Goal: Task Accomplishment & Management: Use online tool/utility

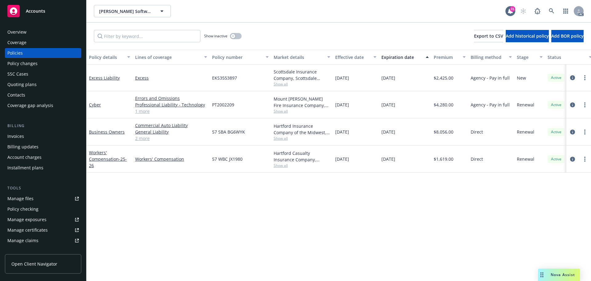
click at [143, 113] on link "1 more" at bounding box center [171, 111] width 72 height 6
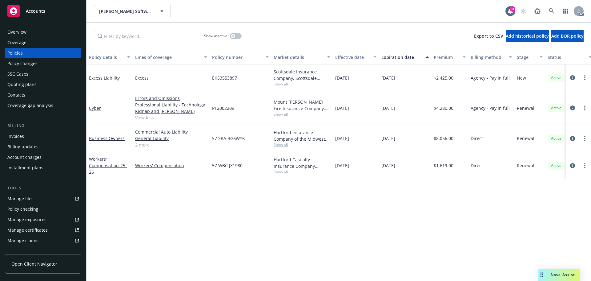
click at [277, 115] on span "Show all" at bounding box center [302, 114] width 57 height 5
drag, startPoint x: 237, startPoint y: 201, endPoint x: 265, endPoint y: 144, distance: 63.4
click at [240, 195] on div "Policy details Lines of coverage Policy number Market details Effective date Ex…" at bounding box center [339, 165] width 505 height 231
click at [281, 85] on span "Show all" at bounding box center [302, 83] width 57 height 5
click at [186, 214] on div "Policy details Lines of coverage Policy number Market details Effective date Ex…" at bounding box center [339, 165] width 505 height 231
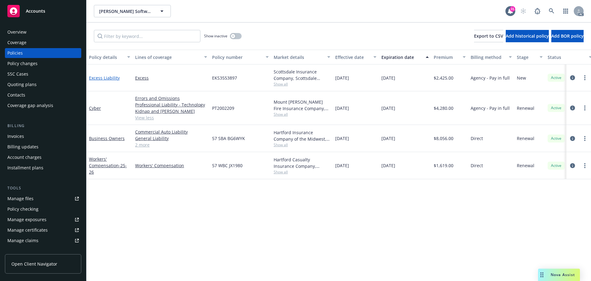
click at [107, 79] on link "Excess Liability" at bounding box center [104, 78] width 31 height 6
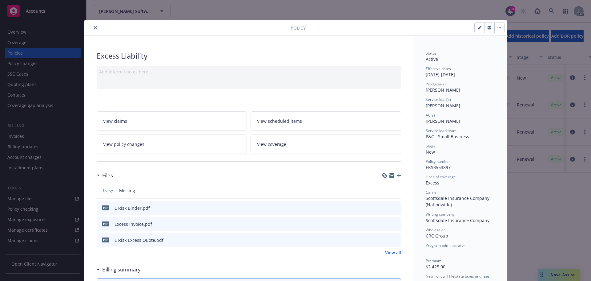
click at [393, 207] on icon "preview file" at bounding box center [396, 207] width 6 height 4
click at [96, 30] on button "close" at bounding box center [95, 27] width 7 height 7
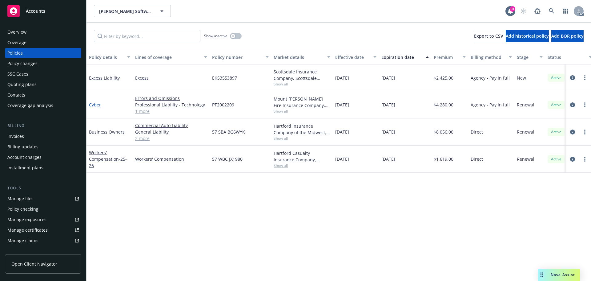
click at [92, 105] on link "Cyber" at bounding box center [95, 105] width 12 height 6
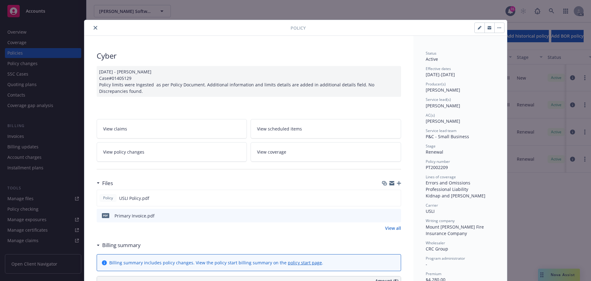
click at [164, 154] on link "View policy changes" at bounding box center [172, 151] width 151 height 19
click at [134, 152] on span "View policy changes" at bounding box center [123, 151] width 41 height 6
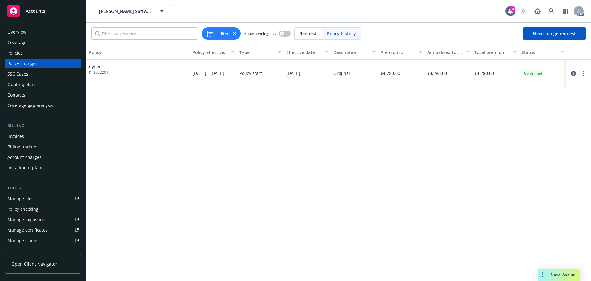
click at [43, 54] on div "Policies" at bounding box center [42, 53] width 71 height 10
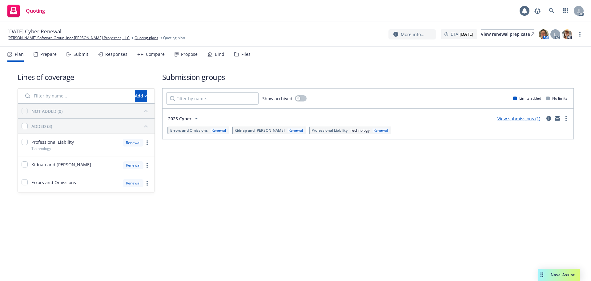
click at [82, 56] on div "Submit" at bounding box center [81, 54] width 15 height 5
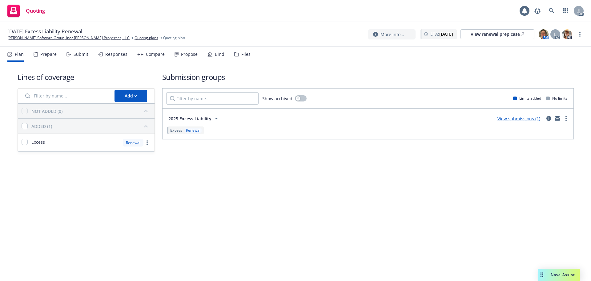
click at [82, 56] on div "Submit" at bounding box center [81, 54] width 15 height 5
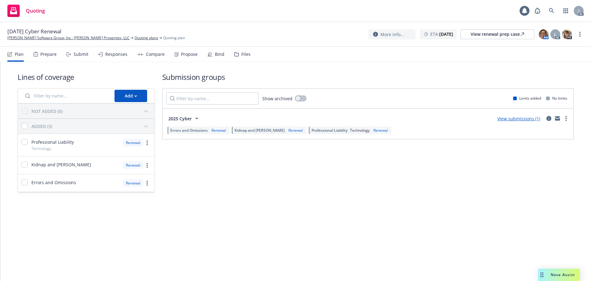
click at [75, 55] on div "Submit" at bounding box center [81, 54] width 15 height 5
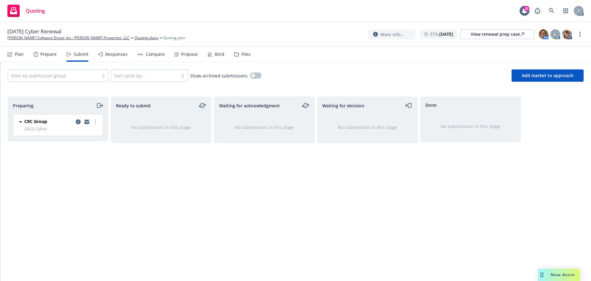
click at [21, 55] on div "Plan" at bounding box center [19, 54] width 9 height 5
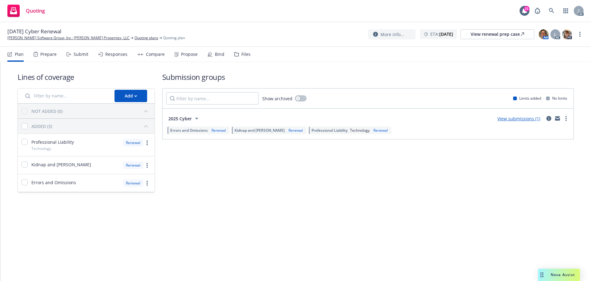
click at [80, 50] on div "Submit" at bounding box center [78, 54] width 22 height 15
click at [77, 52] on div "Submit" at bounding box center [81, 54] width 15 height 5
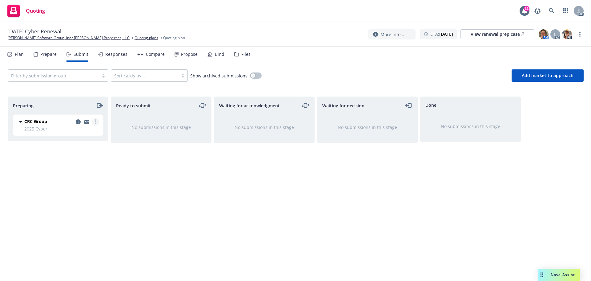
click at [96, 121] on link "more" at bounding box center [95, 121] width 7 height 7
click at [81, 146] on span "Log acknowledgement" at bounding box center [67, 147] width 61 height 6
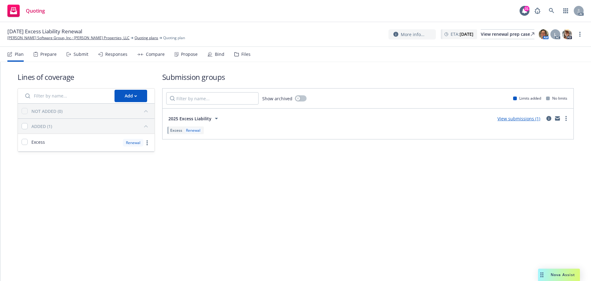
click at [77, 54] on div "Submit" at bounding box center [81, 54] width 15 height 5
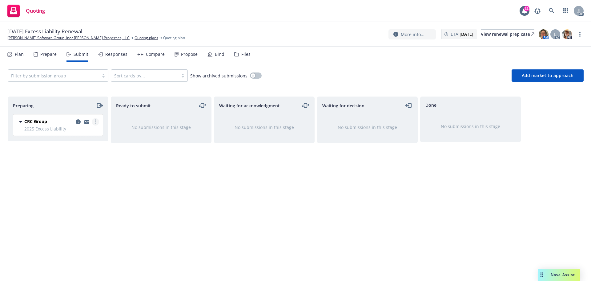
click at [97, 120] on link "more" at bounding box center [95, 121] width 7 height 7
click at [83, 149] on link "Log acknowledgement" at bounding box center [68, 146] width 62 height 12
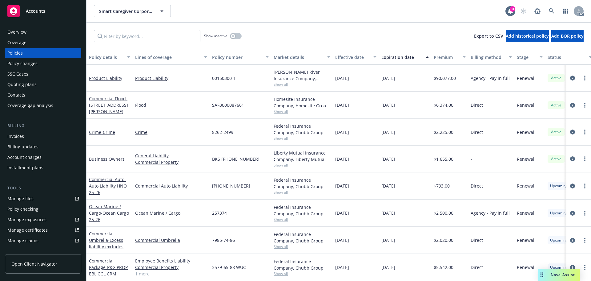
scroll to position [124, 0]
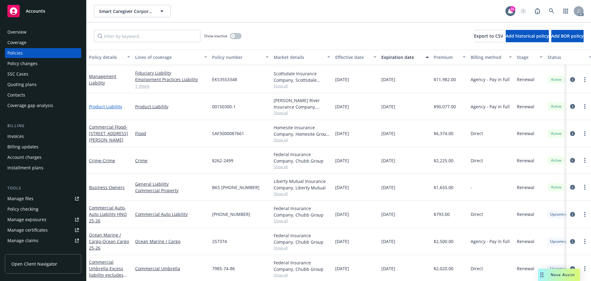
click at [109, 106] on link "Product Liability" at bounding box center [105, 107] width 33 height 6
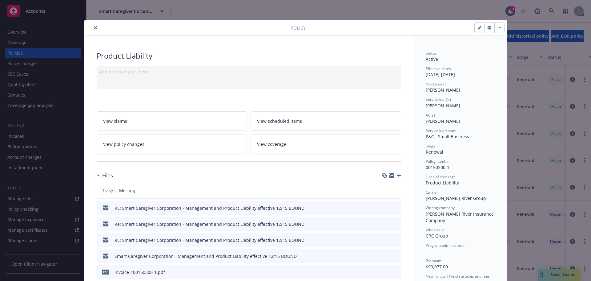
scroll to position [62, 0]
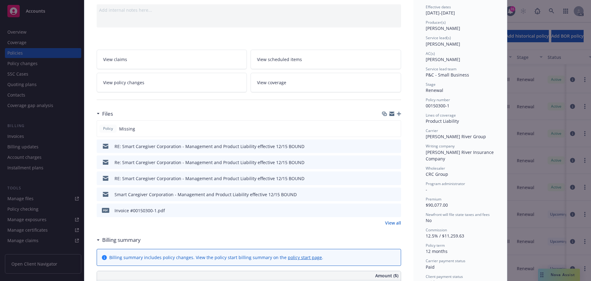
click at [393, 211] on icon "preview file" at bounding box center [396, 210] width 6 height 4
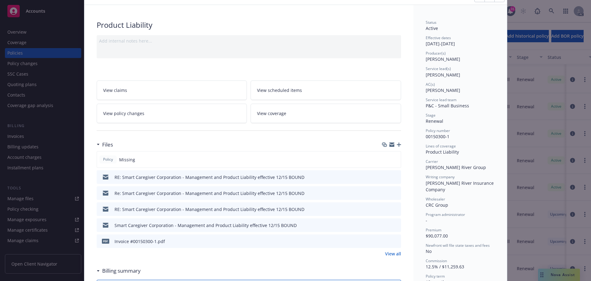
scroll to position [0, 0]
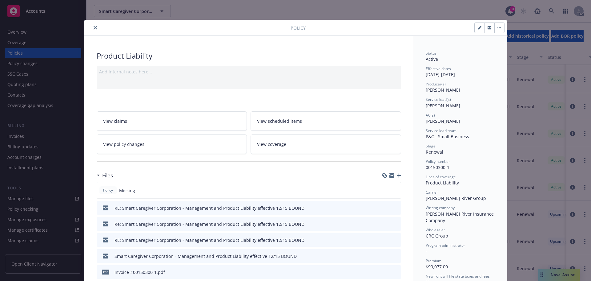
click at [94, 29] on icon "close" at bounding box center [96, 28] width 4 height 4
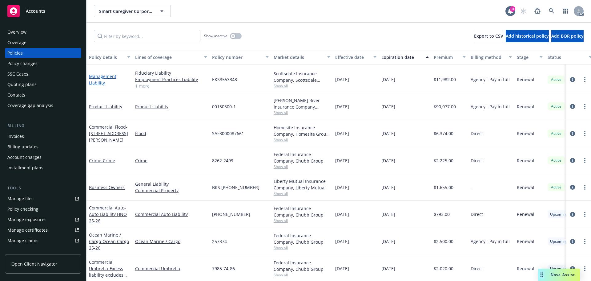
click at [100, 84] on link "Management Liability" at bounding box center [102, 79] width 27 height 12
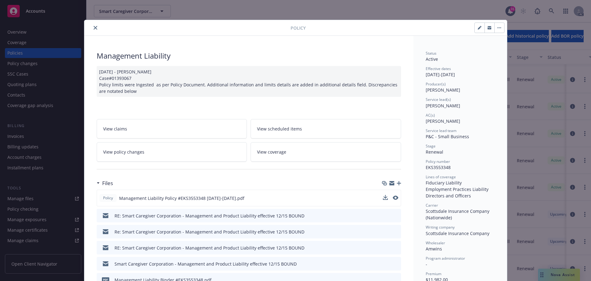
scroll to position [31, 0]
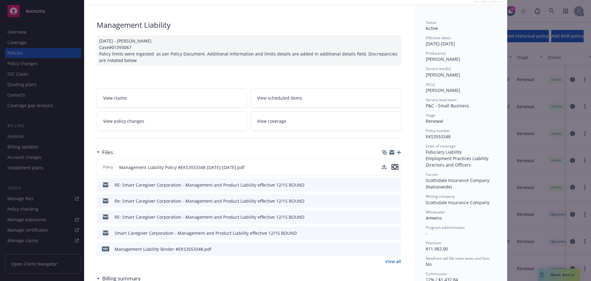
click at [392, 168] on icon "preview file" at bounding box center [395, 167] width 6 height 4
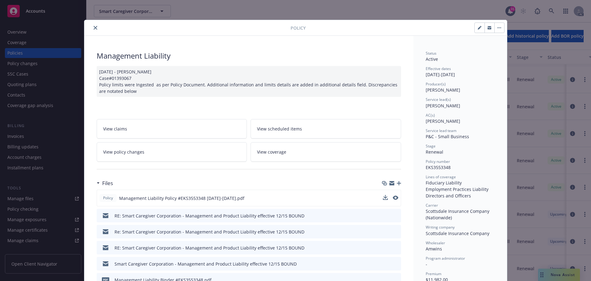
click at [94, 29] on icon "close" at bounding box center [96, 28] width 4 height 4
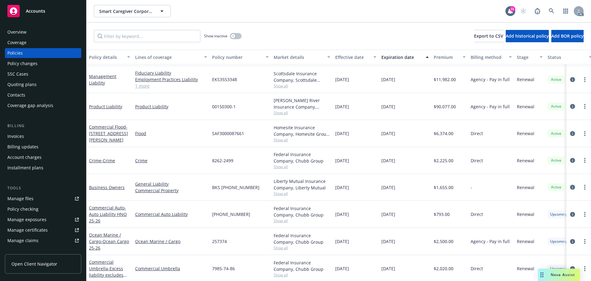
click at [93, 28] on div "Show inactive Export to CSV Add historical policy Add BOR policy" at bounding box center [339, 35] width 505 height 27
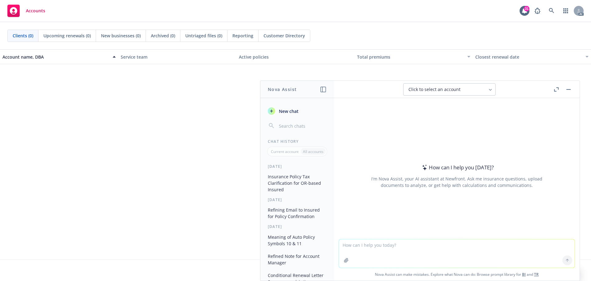
click at [398, 254] on textarea at bounding box center [457, 253] width 236 height 28
click at [368, 247] on textarea "Product" at bounding box center [457, 252] width 236 height 29
paste textarea "Liability"
click at [342, 246] on textarea "Product Liability" at bounding box center [457, 252] width 236 height 29
click at [341, 245] on textarea "Product Liability" at bounding box center [457, 252] width 236 height 29
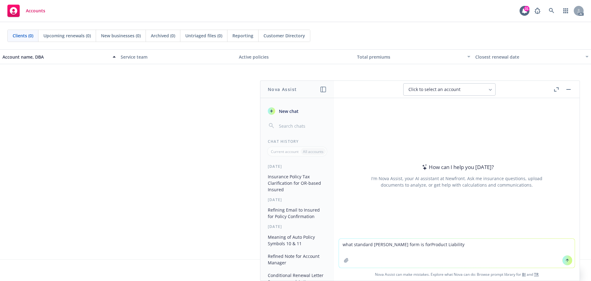
type textarea "what standard acord form is for Product Liability"
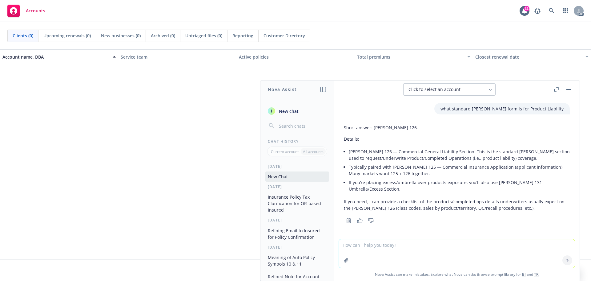
scroll to position [1, 0]
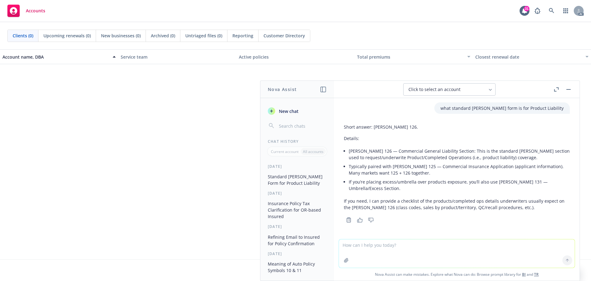
click at [136, 168] on div "Account name, DBA Service team Active policies Total premiums Closest renewal d…" at bounding box center [295, 154] width 591 height 210
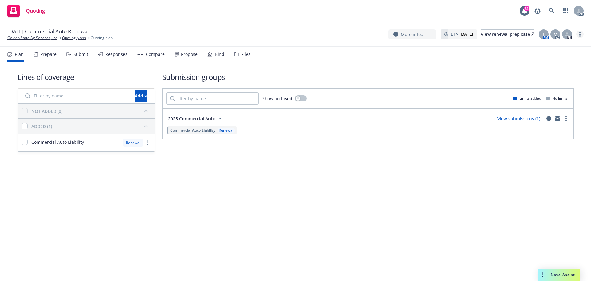
click at [580, 34] on circle "more" at bounding box center [580, 34] width 1 height 1
click at [559, 47] on link "Copy logging email" at bounding box center [549, 47] width 69 height 12
click at [581, 34] on link "more" at bounding box center [580, 33] width 7 height 7
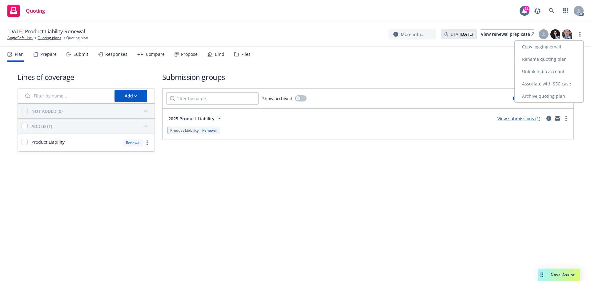
click at [552, 49] on link "Copy logging email" at bounding box center [549, 47] width 69 height 12
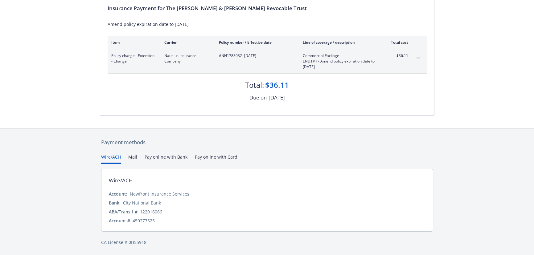
scroll to position [11, 0]
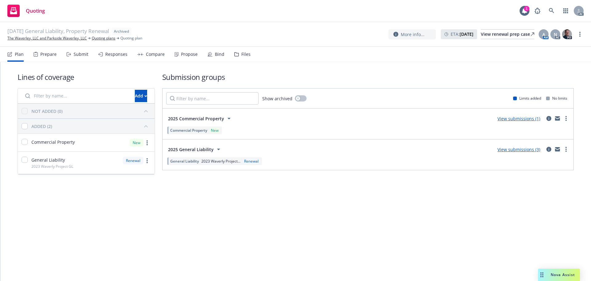
click at [189, 55] on div "Propose" at bounding box center [189, 54] width 17 height 5
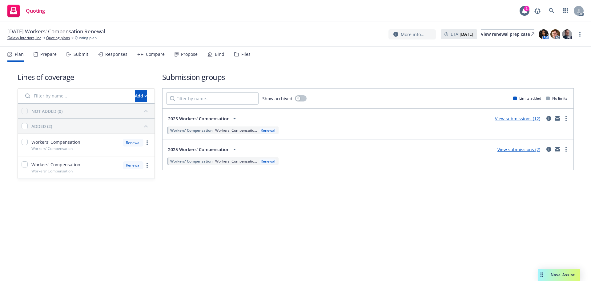
click at [186, 54] on div "Propose" at bounding box center [189, 54] width 17 height 5
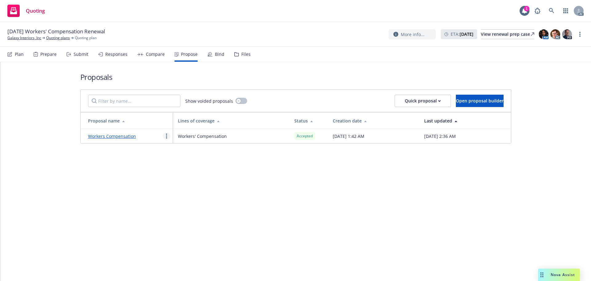
click at [164, 138] on link "more" at bounding box center [166, 135] width 7 height 7
click at [186, 200] on span "See client view" at bounding box center [185, 200] width 45 height 6
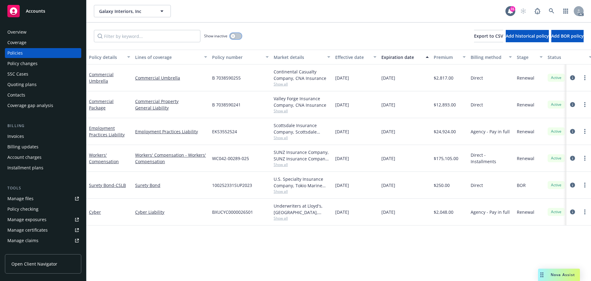
click at [231, 34] on button "button" at bounding box center [236, 36] width 12 height 6
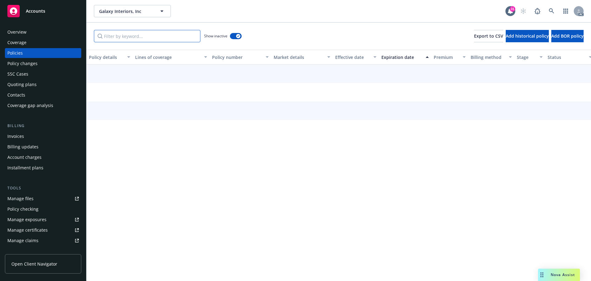
click at [141, 34] on input "Filter by keyword..." at bounding box center [147, 36] width 107 height 12
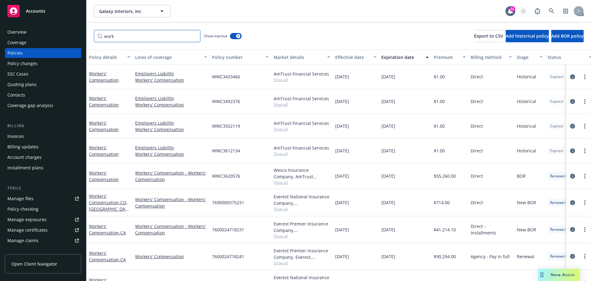
type input "work"
click at [398, 56] on div "Expiration date" at bounding box center [402, 57] width 41 height 6
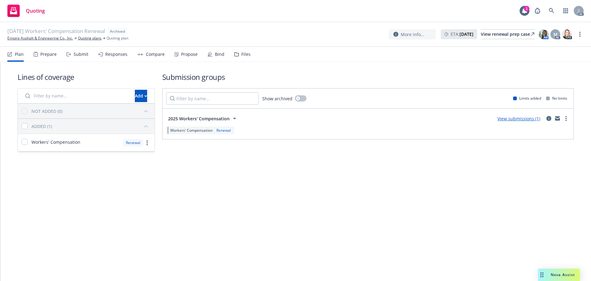
click at [191, 55] on div "Propose" at bounding box center [189, 54] width 17 height 5
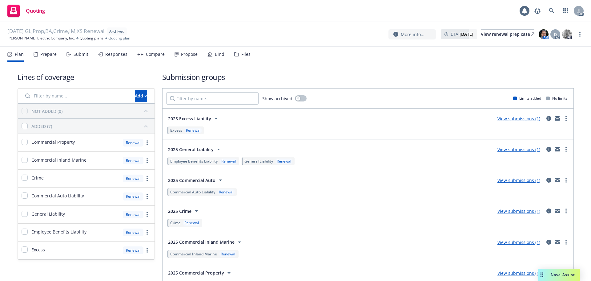
click at [181, 55] on div "Propose" at bounding box center [189, 54] width 17 height 5
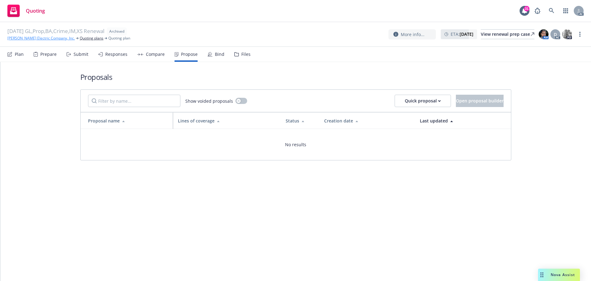
click at [40, 39] on link "[PERSON_NAME] Electric Company, Inc." at bounding box center [40, 38] width 67 height 6
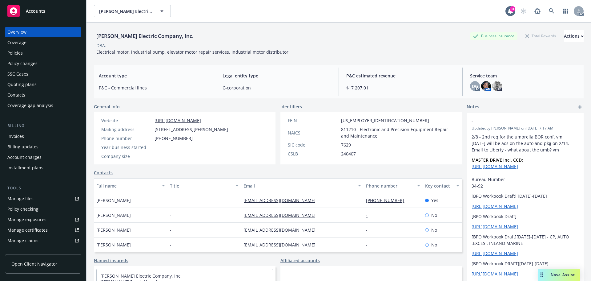
click at [27, 52] on div "Policies" at bounding box center [42, 53] width 71 height 10
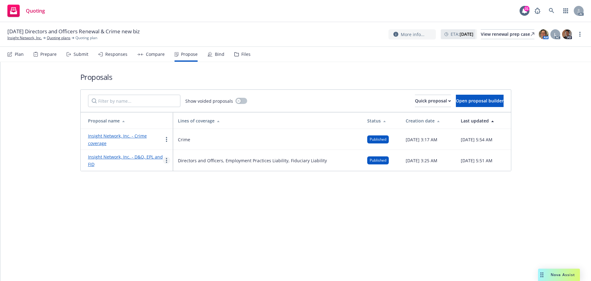
click at [168, 160] on link "more" at bounding box center [166, 159] width 7 height 7
click at [180, 225] on span "See client view" at bounding box center [185, 224] width 45 height 6
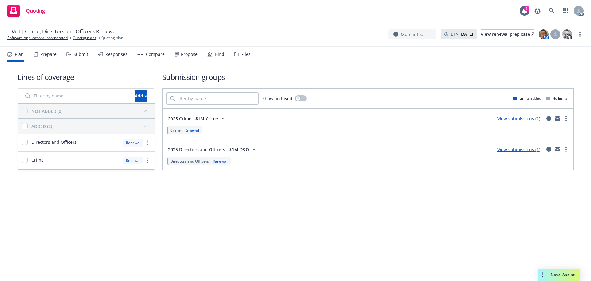
click at [188, 52] on div "Propose" at bounding box center [189, 54] width 17 height 5
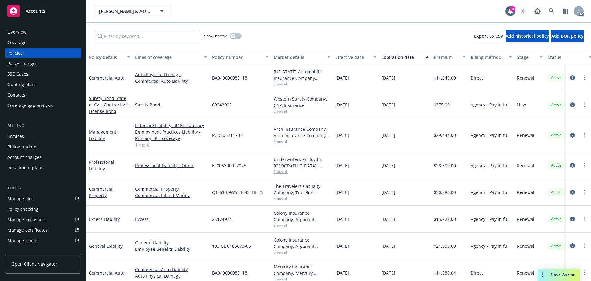
click at [408, 55] on div "Expiration date" at bounding box center [402, 57] width 41 height 6
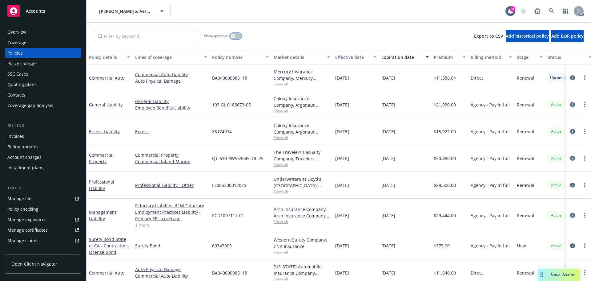
click at [234, 37] on icon "button" at bounding box center [233, 36] width 2 height 2
click at [182, 39] on input "Filter by keyword..." at bounding box center [147, 36] width 107 height 12
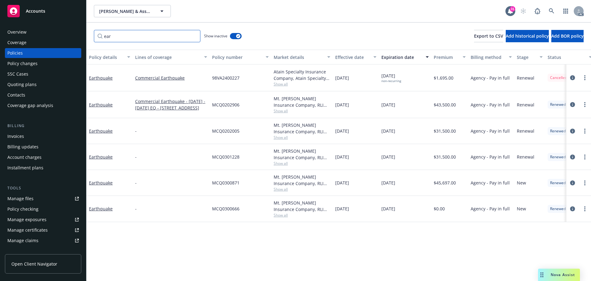
type input "ear"
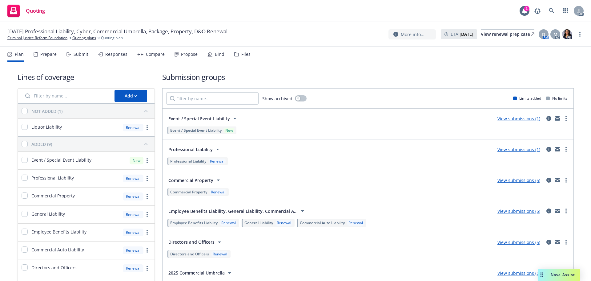
click at [182, 57] on div "Propose" at bounding box center [186, 54] width 23 height 15
